Goal: Task Accomplishment & Management: Complete application form

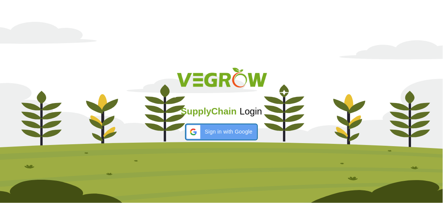
click at [221, 128] on span "Sign in with Google" at bounding box center [229, 132] width 48 height 8
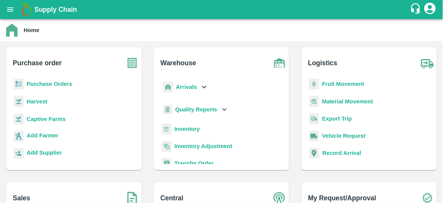
click at [64, 85] on b "Purchase Orders" at bounding box center [50, 84] width 46 height 6
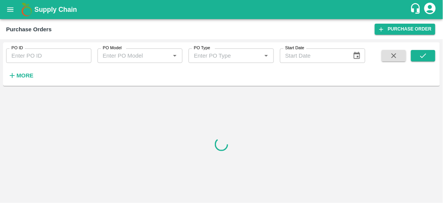
click at [402, 36] on div "Purchase Orders Purchase Order" at bounding box center [221, 29] width 443 height 20
click at [403, 32] on link "Purchase Order" at bounding box center [405, 29] width 61 height 11
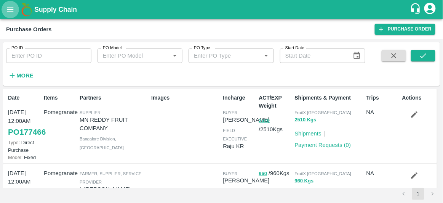
click at [13, 15] on button "open drawer" at bounding box center [11, 10] width 18 height 18
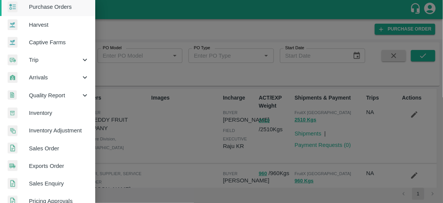
scroll to position [42, 0]
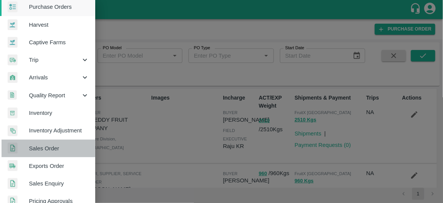
click at [62, 144] on span "Sales Order" at bounding box center [59, 148] width 60 height 8
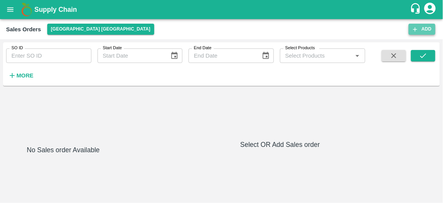
click at [411, 25] on button "Add" at bounding box center [422, 29] width 27 height 11
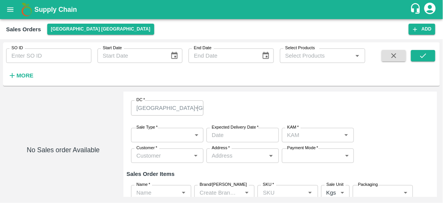
scroll to position [10, 0]
click at [184, 108] on div "[GEOGRAPHIC_DATA] [GEOGRAPHIC_DATA]" at bounding box center [163, 108] width 55 height 8
click at [201, 106] on div "[GEOGRAPHIC_DATA] [GEOGRAPHIC_DATA]" at bounding box center [167, 108] width 72 height 15
click at [68, 23] on div "Sales Orders [GEOGRAPHIC_DATA] [GEOGRAPHIC_DATA] Add" at bounding box center [221, 29] width 443 height 20
click at [73, 30] on button "[GEOGRAPHIC_DATA] [GEOGRAPHIC_DATA]" at bounding box center [100, 29] width 107 height 11
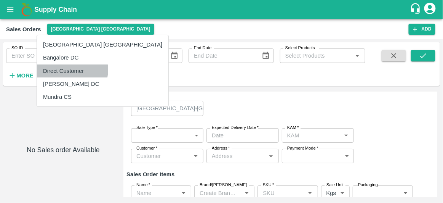
click at [72, 70] on li "Direct Customer" at bounding box center [103, 70] width 132 height 13
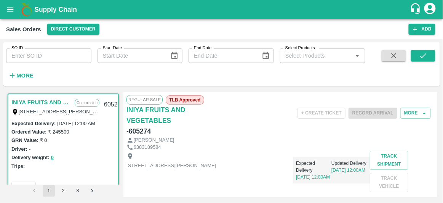
drag, startPoint x: 419, startPoint y: 55, endPoint x: 405, endPoint y: 34, distance: 25.2
click at [405, 34] on main "Sales Orders Direct Customer Add SO ID SO ID Start Date Start Date End Date End…" at bounding box center [221, 111] width 443 height 184
click at [413, 32] on button "Add" at bounding box center [422, 29] width 27 height 11
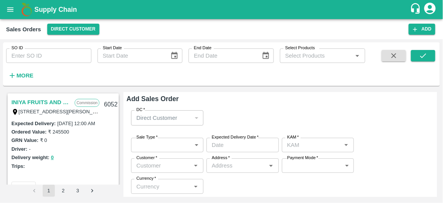
click at [187, 115] on div "Direct Customer" at bounding box center [163, 118] width 55 height 8
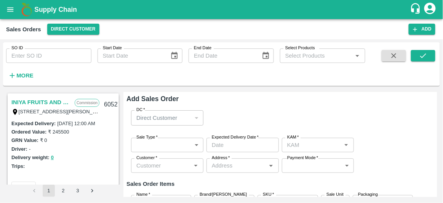
click at [171, 116] on p "Direct Customer" at bounding box center [156, 118] width 41 height 8
drag, startPoint x: 204, startPoint y: 97, endPoint x: 179, endPoint y: 104, distance: 26.5
click at [179, 104] on div "DC   * Direct Customer 6 DC" at bounding box center [281, 117] width 308 height 27
click at [15, 11] on button "open drawer" at bounding box center [11, 10] width 18 height 18
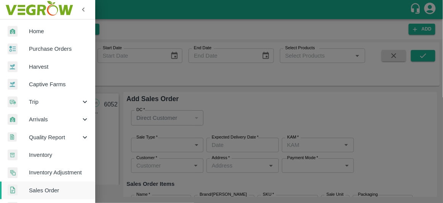
click at [53, 48] on span "Purchase Orders" at bounding box center [59, 49] width 60 height 8
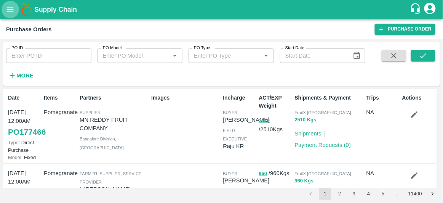
click at [11, 4] on button "open drawer" at bounding box center [11, 10] width 18 height 18
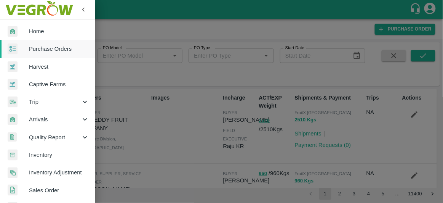
click at [202, 148] on div at bounding box center [221, 101] width 443 height 203
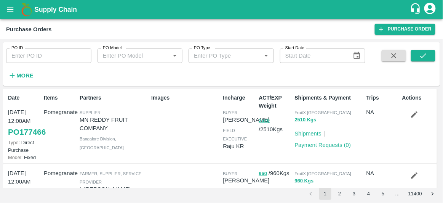
click at [305, 132] on link "Shipments" at bounding box center [308, 133] width 27 height 6
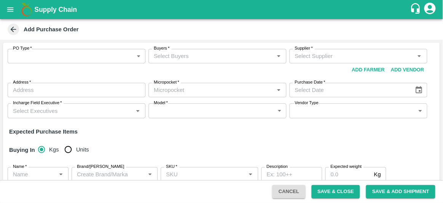
click at [80, 58] on body "Supply Chain Add Purchase Order PO Type   * ​ PO Type Buyers   * Buyers   * Sup…" at bounding box center [221, 101] width 443 height 203
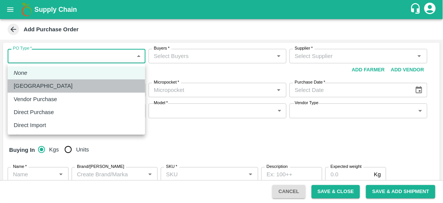
click at [70, 82] on div "Farm Gate" at bounding box center [76, 86] width 125 height 8
type input "1"
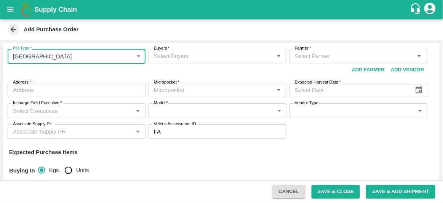
click at [164, 57] on input "Buyers   *" at bounding box center [211, 56] width 121 height 10
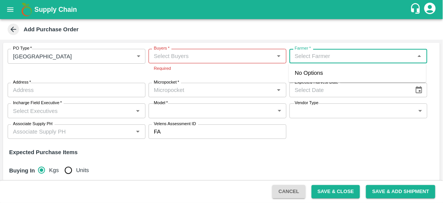
click at [334, 51] on input "Farmer   *" at bounding box center [352, 56] width 121 height 10
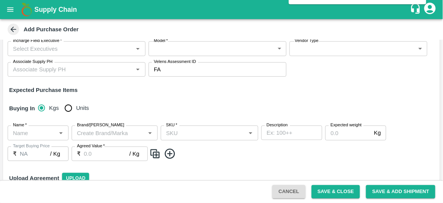
scroll to position [101, 0]
